Goal: Task Accomplishment & Management: Use online tool/utility

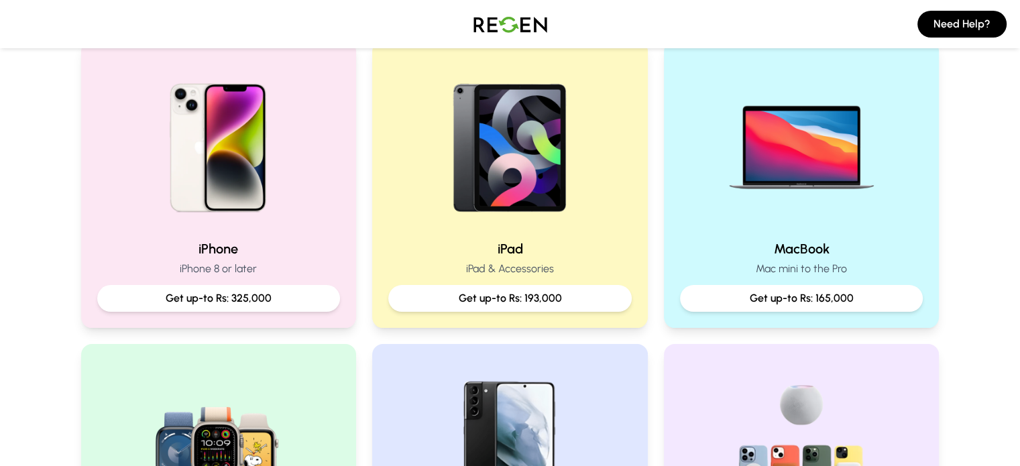
scroll to position [292, 0]
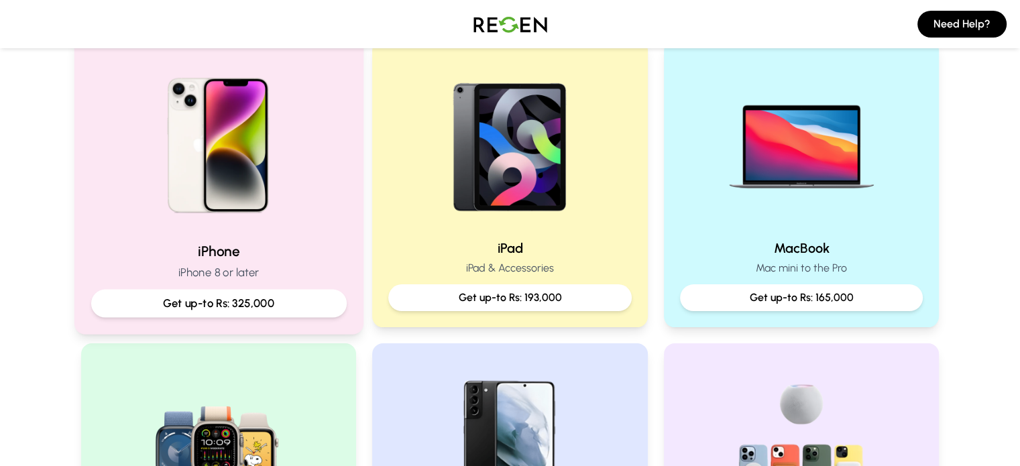
click at [257, 245] on h2 "iPhone" at bounding box center [218, 250] width 255 height 19
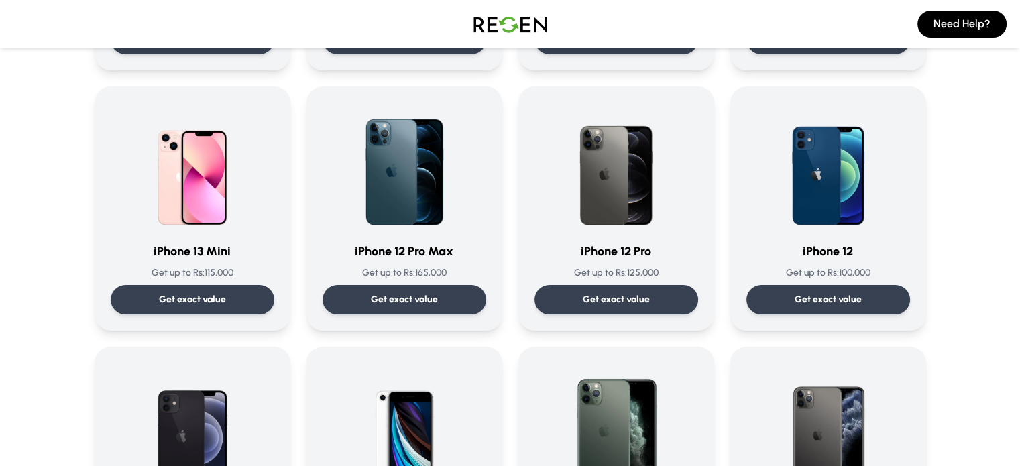
scroll to position [882, 0]
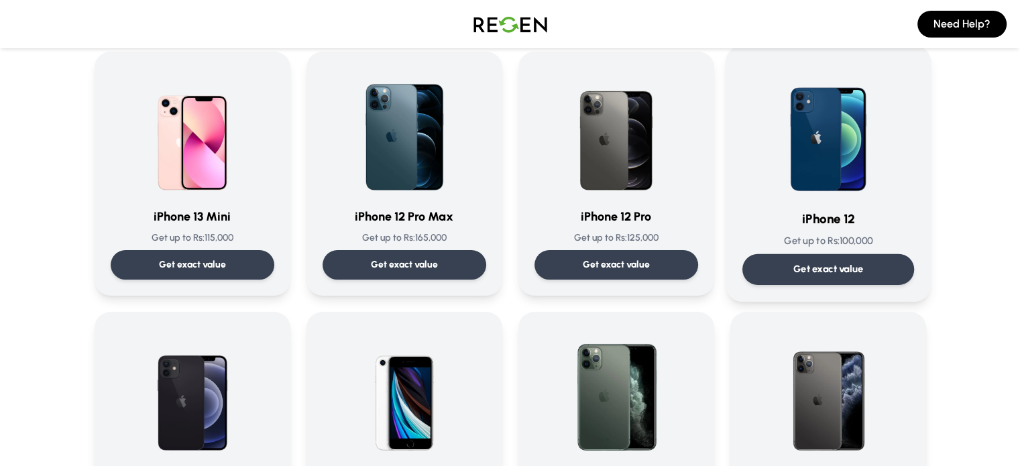
click at [863, 267] on p "Get exact value" at bounding box center [827, 269] width 70 height 14
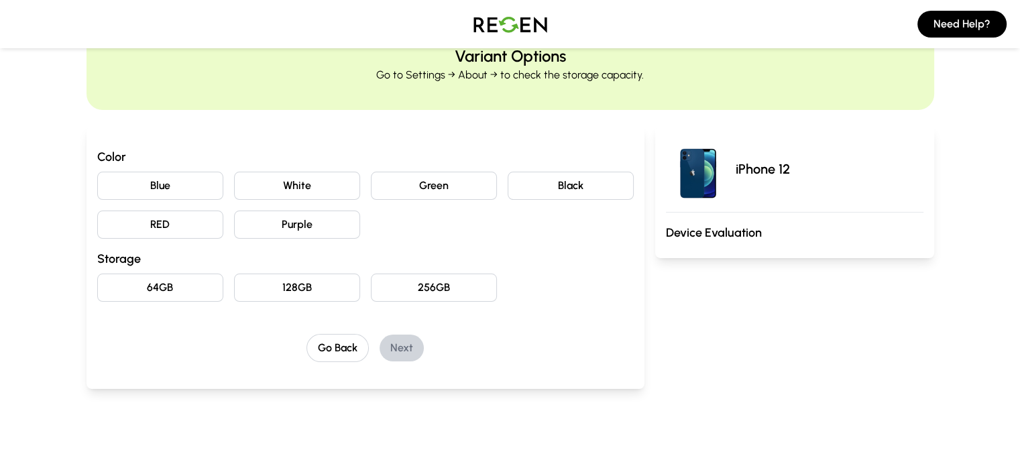
scroll to position [58, 0]
click at [544, 200] on button "Black" at bounding box center [570, 187] width 126 height 28
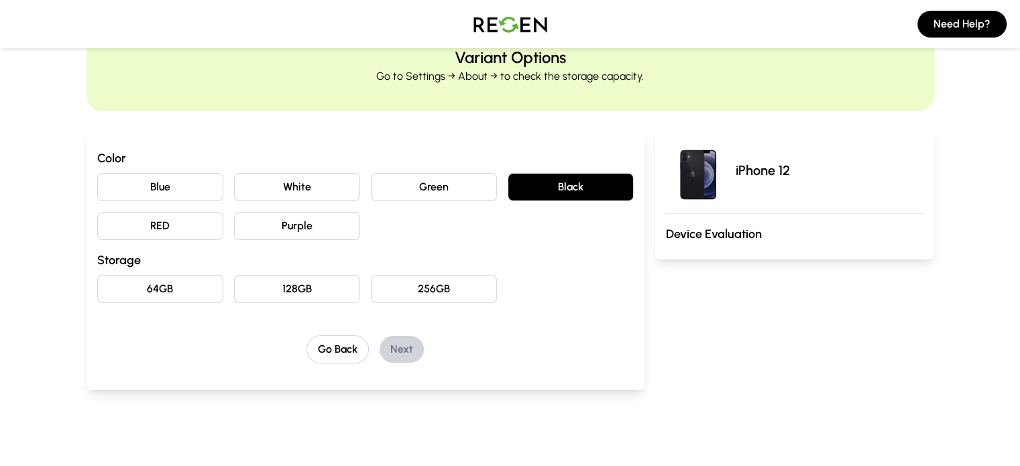
click at [123, 300] on button "64GB" at bounding box center [160, 289] width 126 height 28
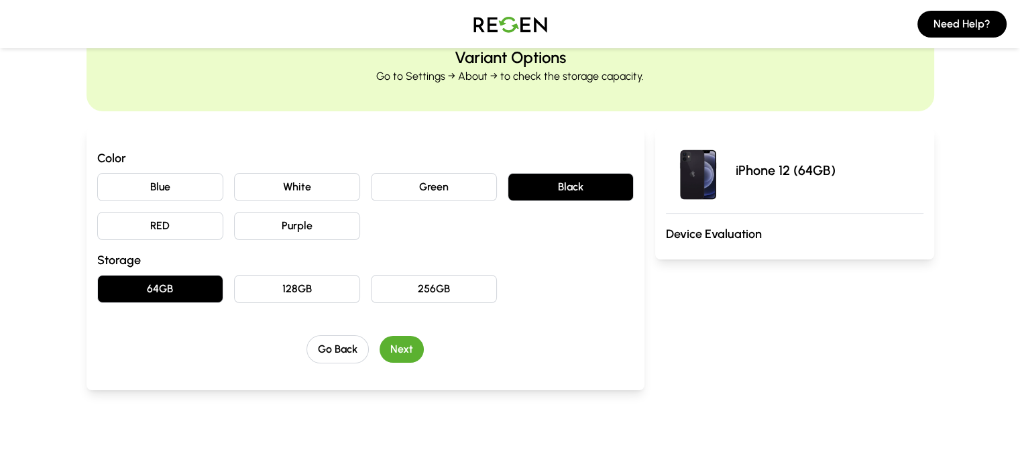
click at [379, 349] on button "Next" at bounding box center [401, 349] width 44 height 27
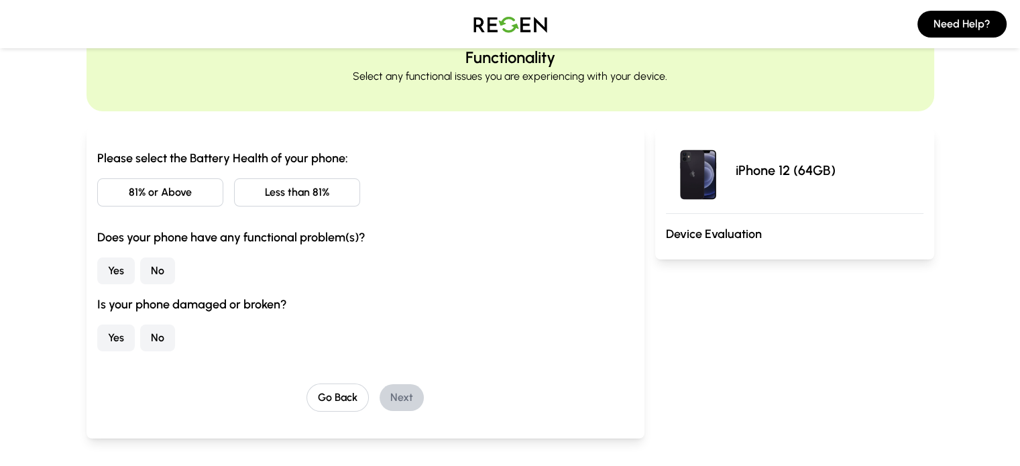
click at [140, 196] on button "81% or Above" at bounding box center [160, 192] width 126 height 28
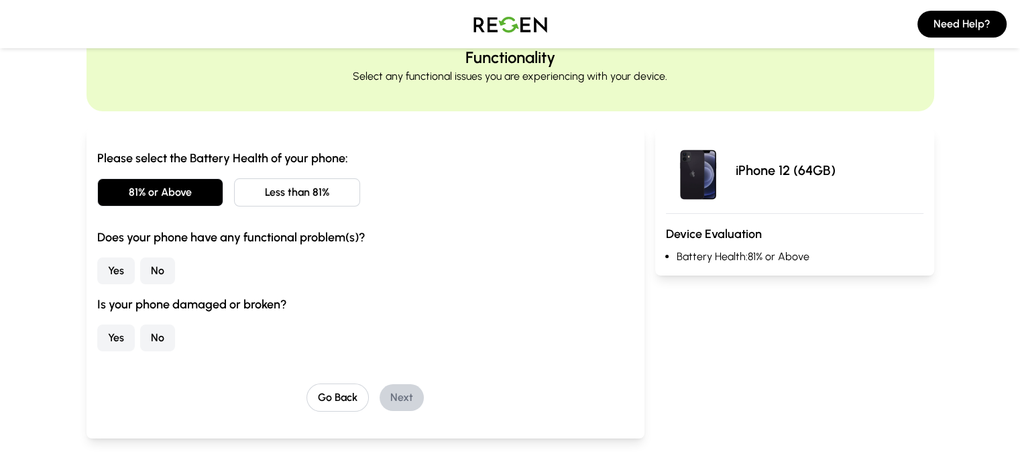
click at [140, 272] on button "No" at bounding box center [157, 270] width 35 height 27
click at [140, 334] on button "No" at bounding box center [157, 337] width 35 height 27
click at [379, 397] on button "Next" at bounding box center [401, 397] width 44 height 27
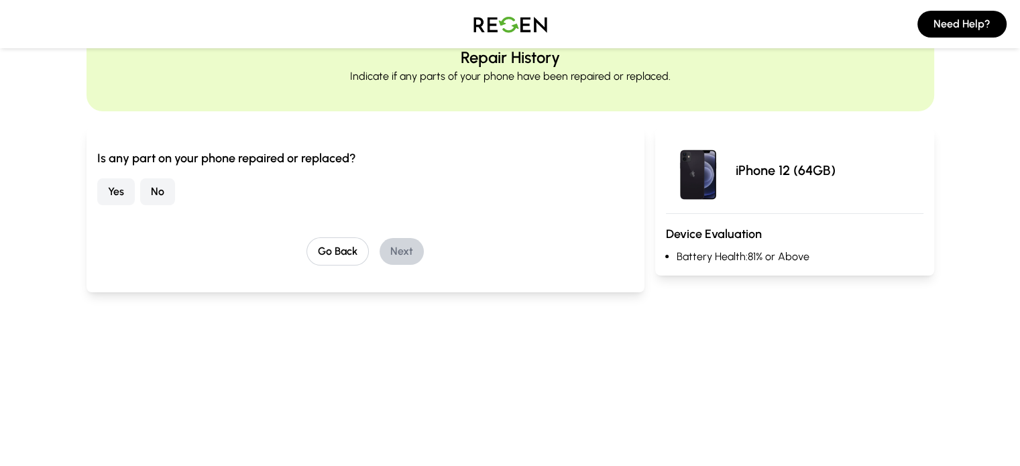
click at [140, 190] on button "No" at bounding box center [157, 191] width 35 height 27
click at [379, 243] on button "Next" at bounding box center [401, 251] width 44 height 27
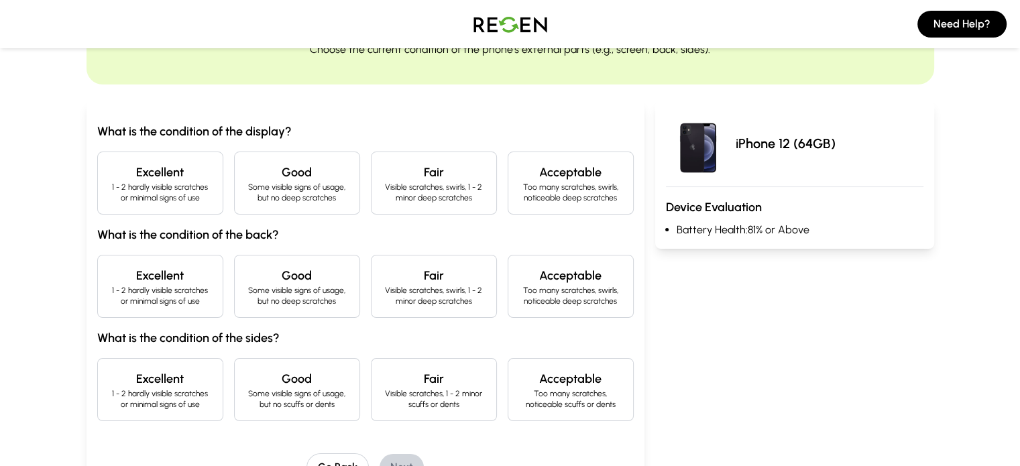
scroll to position [85, 0]
click at [129, 187] on p "1 - 2 hardly visible scratches or minimal signs of use" at bounding box center [160, 191] width 103 height 21
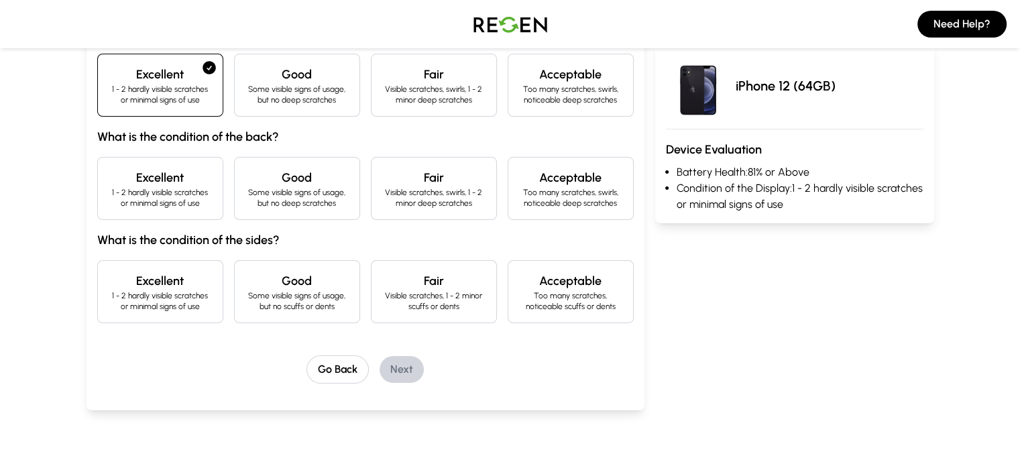
scroll to position [186, 0]
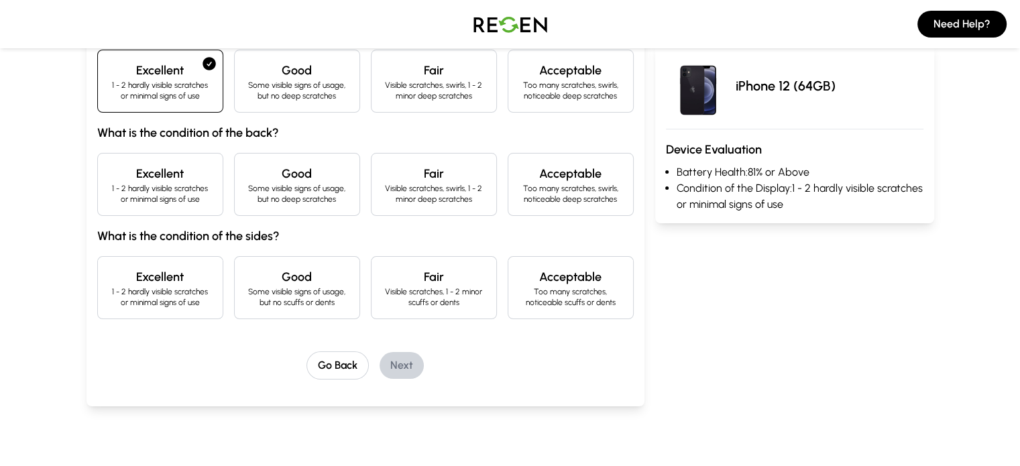
click at [147, 177] on h4 "Excellent" at bounding box center [160, 173] width 103 height 19
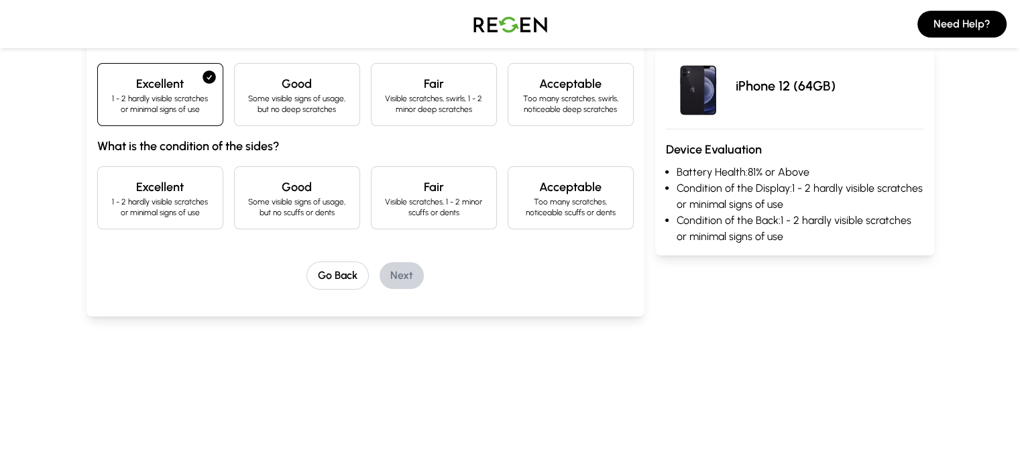
scroll to position [279, 0]
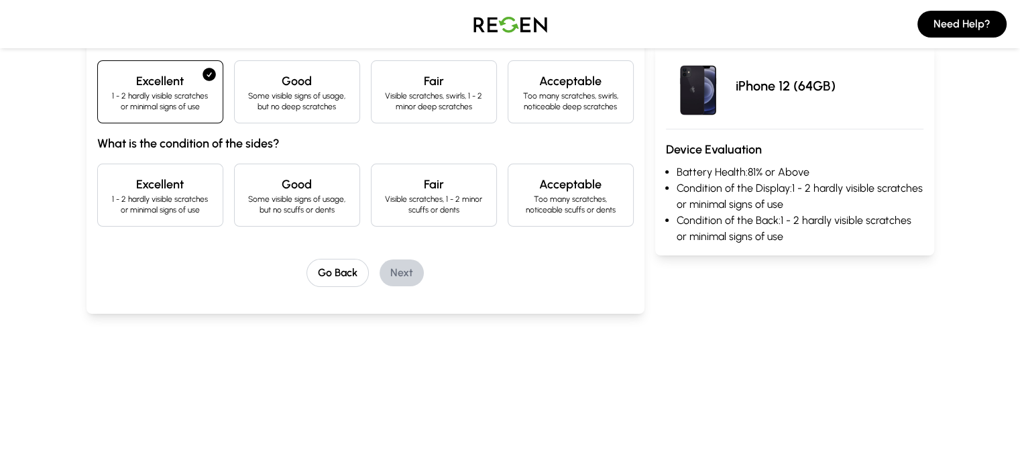
click at [147, 177] on h4 "Excellent" at bounding box center [160, 184] width 103 height 19
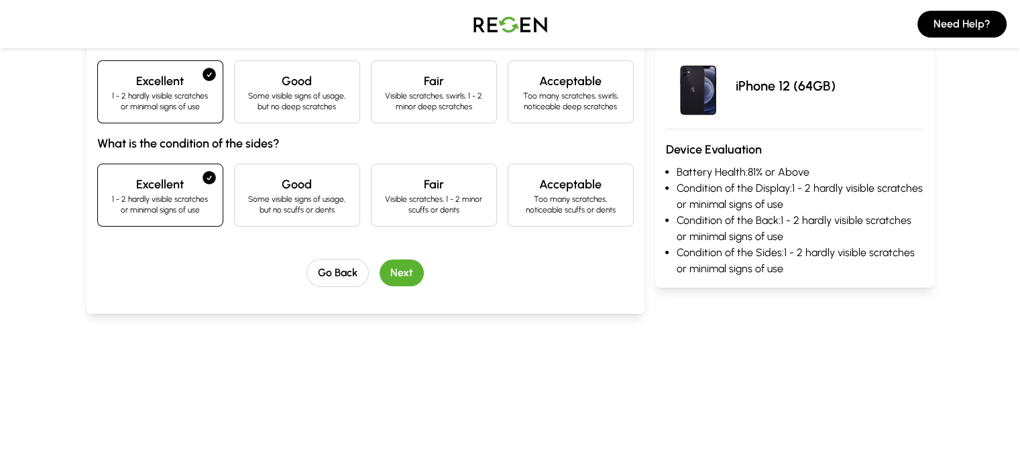
click at [383, 267] on button "Next" at bounding box center [401, 272] width 44 height 27
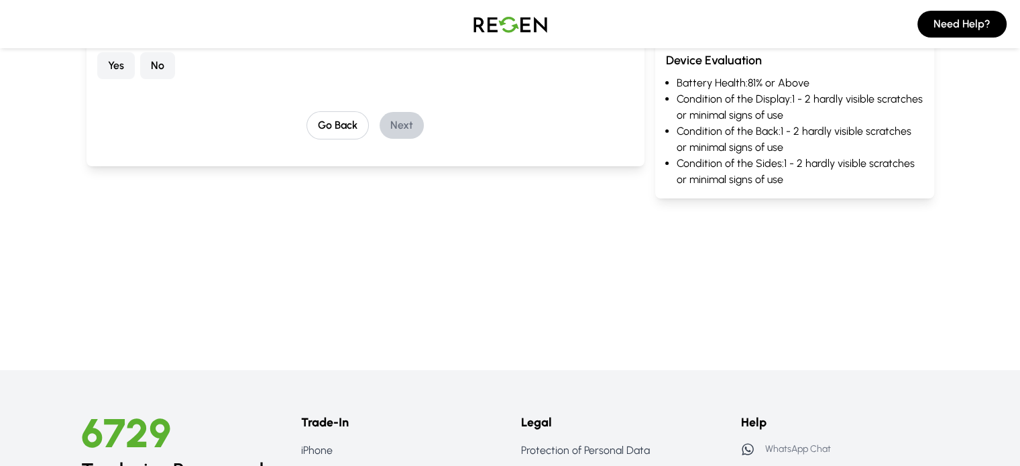
scroll to position [115, 0]
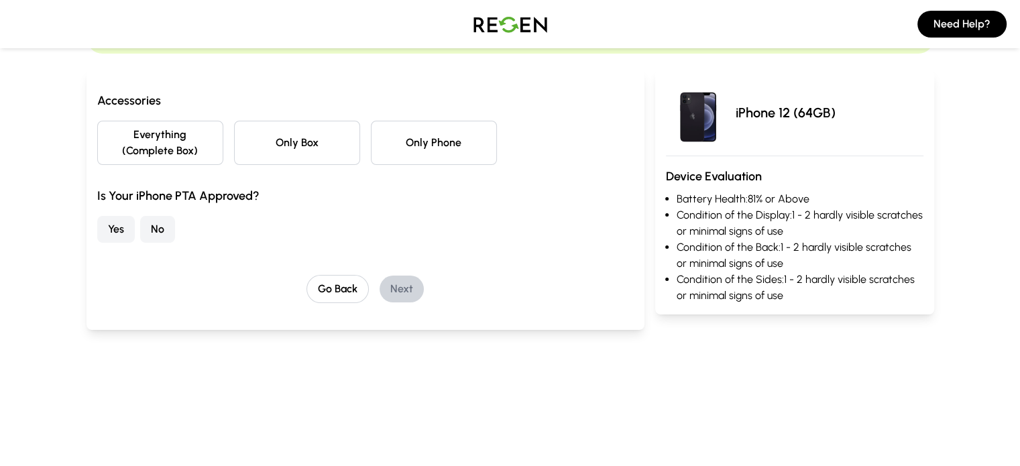
click at [421, 133] on button "Only Phone" at bounding box center [434, 143] width 126 height 44
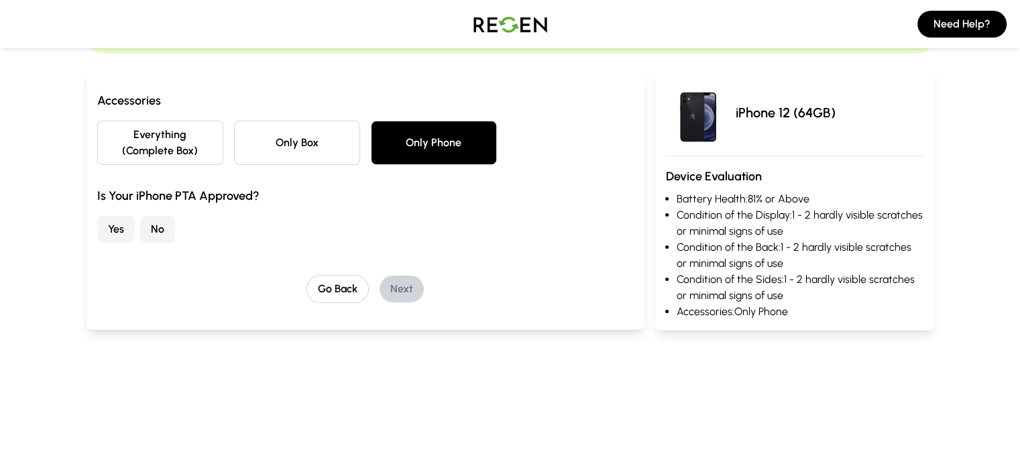
click at [140, 216] on button "No" at bounding box center [157, 229] width 35 height 27
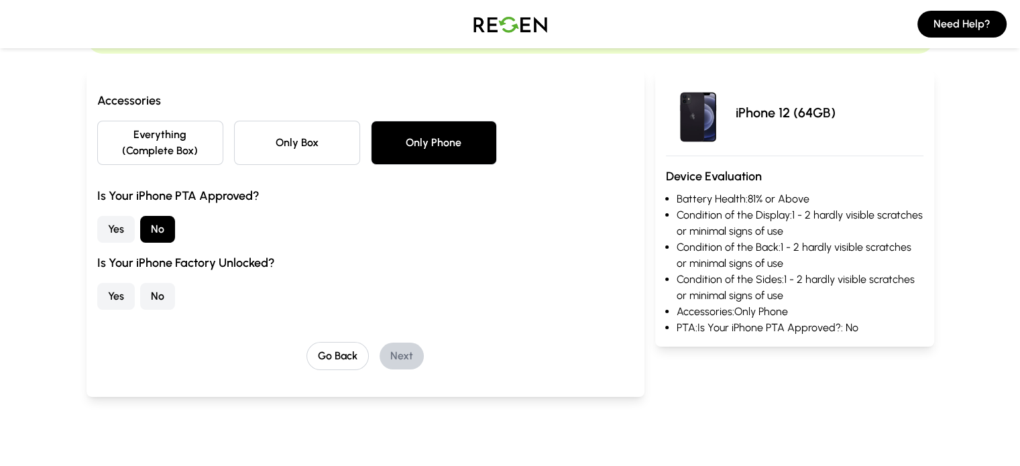
click at [97, 283] on button "Yes" at bounding box center [116, 296] width 38 height 27
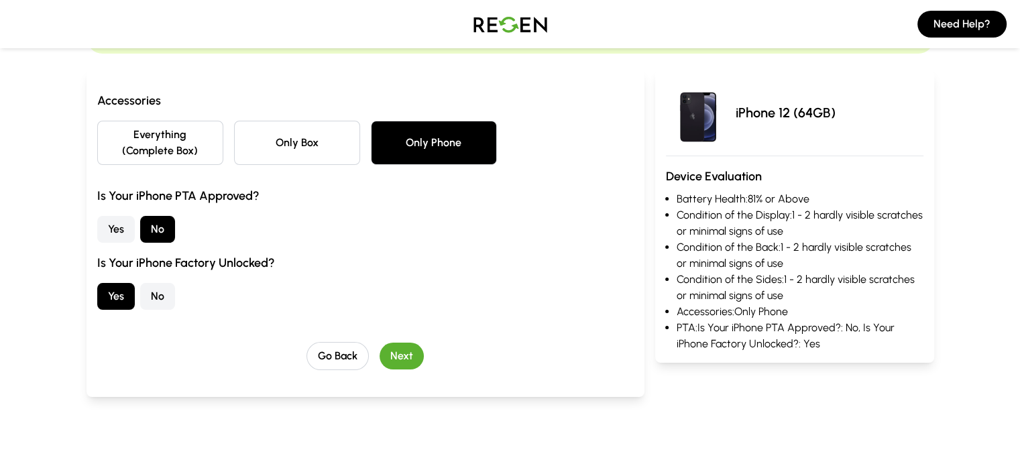
click at [379, 343] on button "Next" at bounding box center [401, 356] width 44 height 27
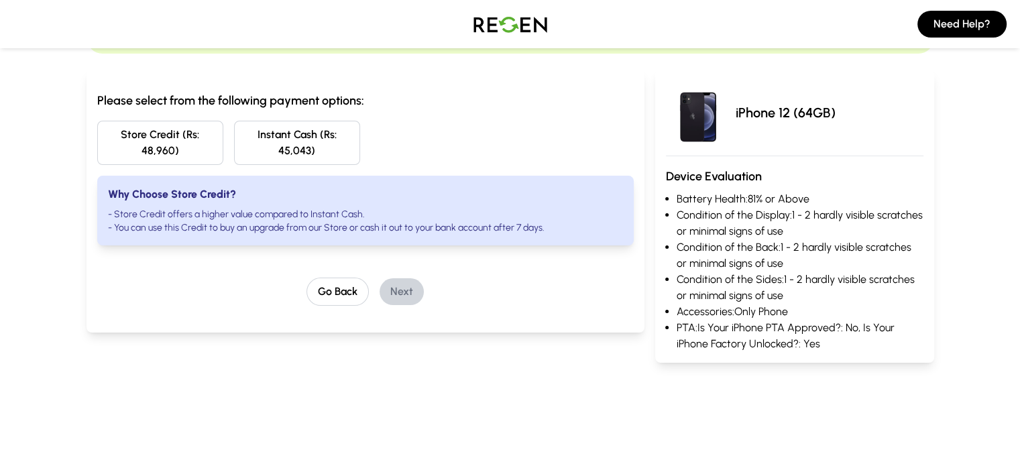
click at [140, 128] on button "Store Credit (Rs: 48,960)" at bounding box center [160, 143] width 126 height 44
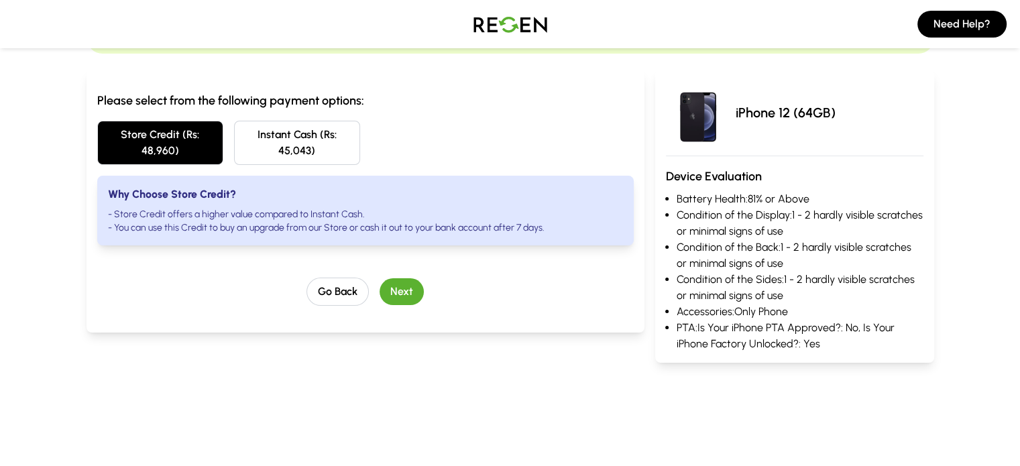
click at [379, 278] on button "Next" at bounding box center [401, 291] width 44 height 27
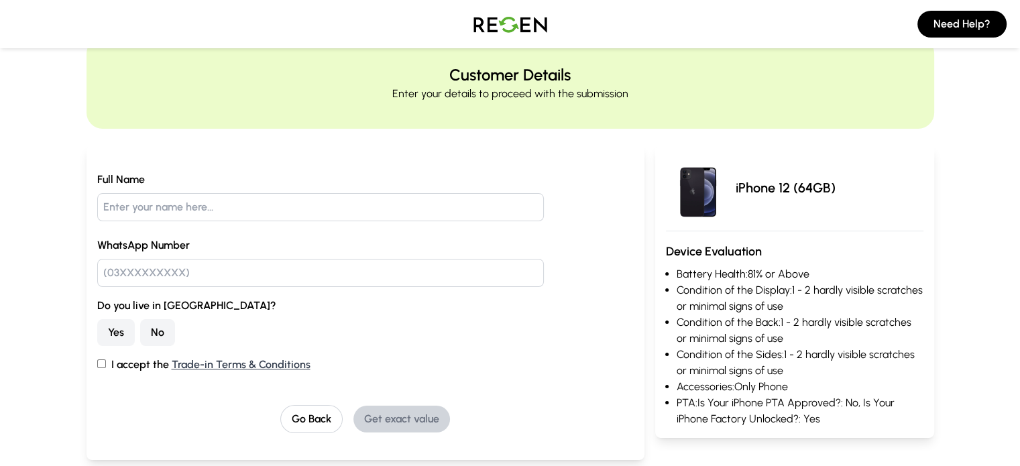
scroll to position [40, 0]
